Goal: Navigation & Orientation: Find specific page/section

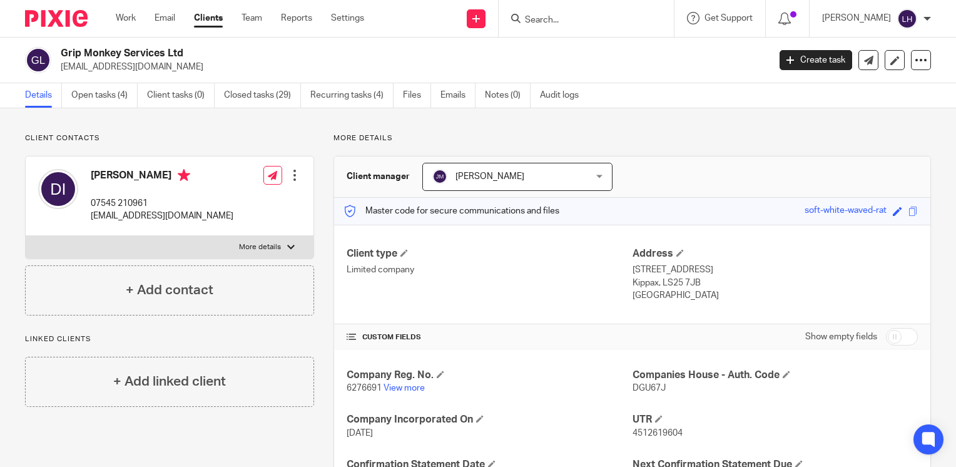
scroll to position [208, 0]
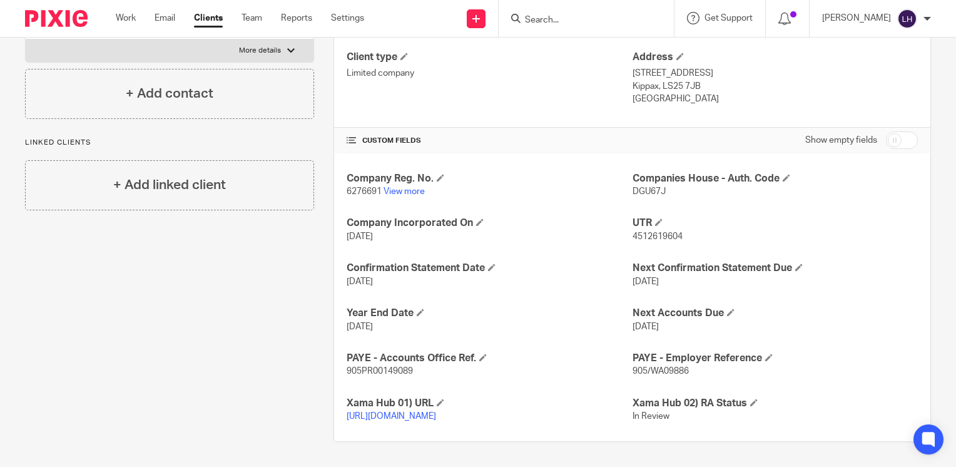
click at [565, 16] on input "Search" at bounding box center [580, 20] width 113 height 11
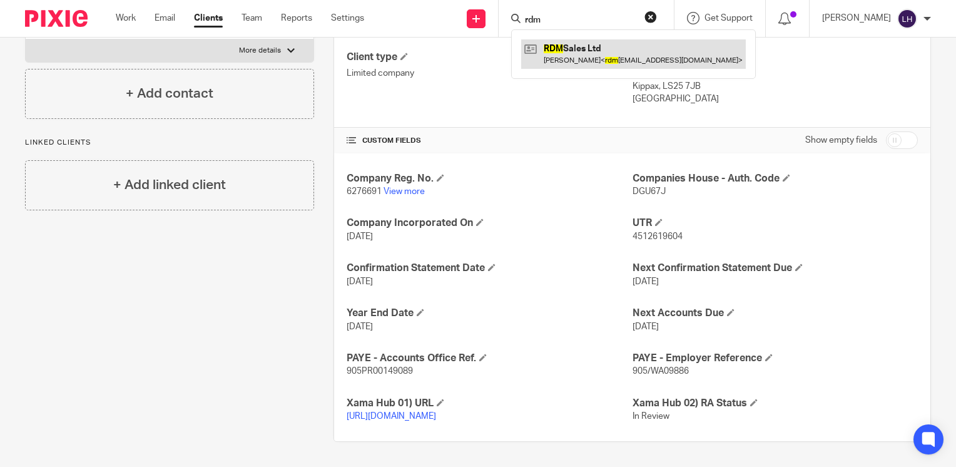
type input "rdm"
click at [585, 43] on link at bounding box center [633, 53] width 225 height 29
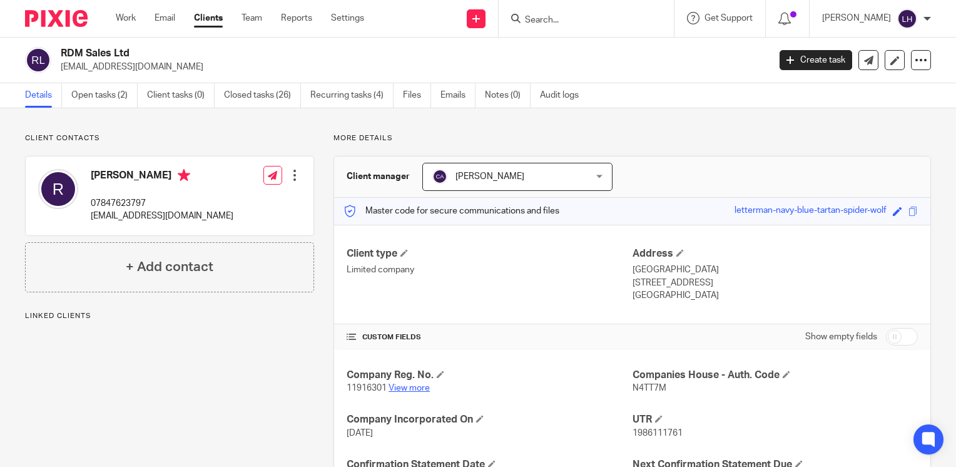
click at [407, 386] on link "View more" at bounding box center [408, 387] width 41 height 9
click at [127, 19] on link "Work" at bounding box center [126, 18] width 20 height 13
